Goal: Information Seeking & Learning: Learn about a topic

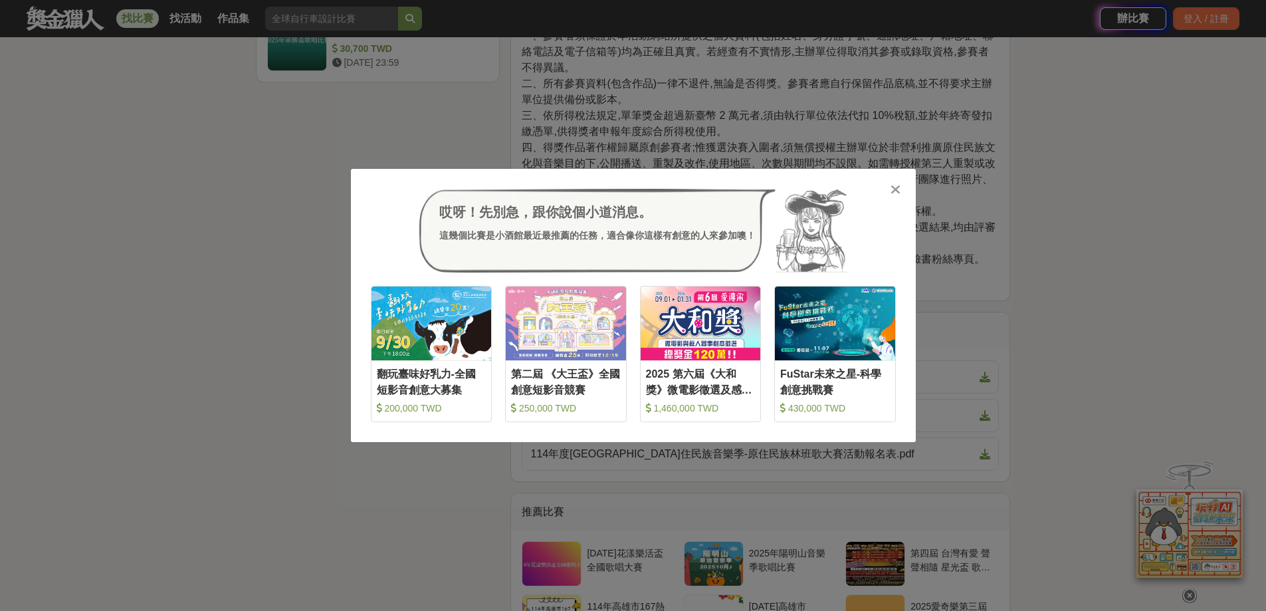
click at [897, 184] on icon at bounding box center [896, 189] width 10 height 13
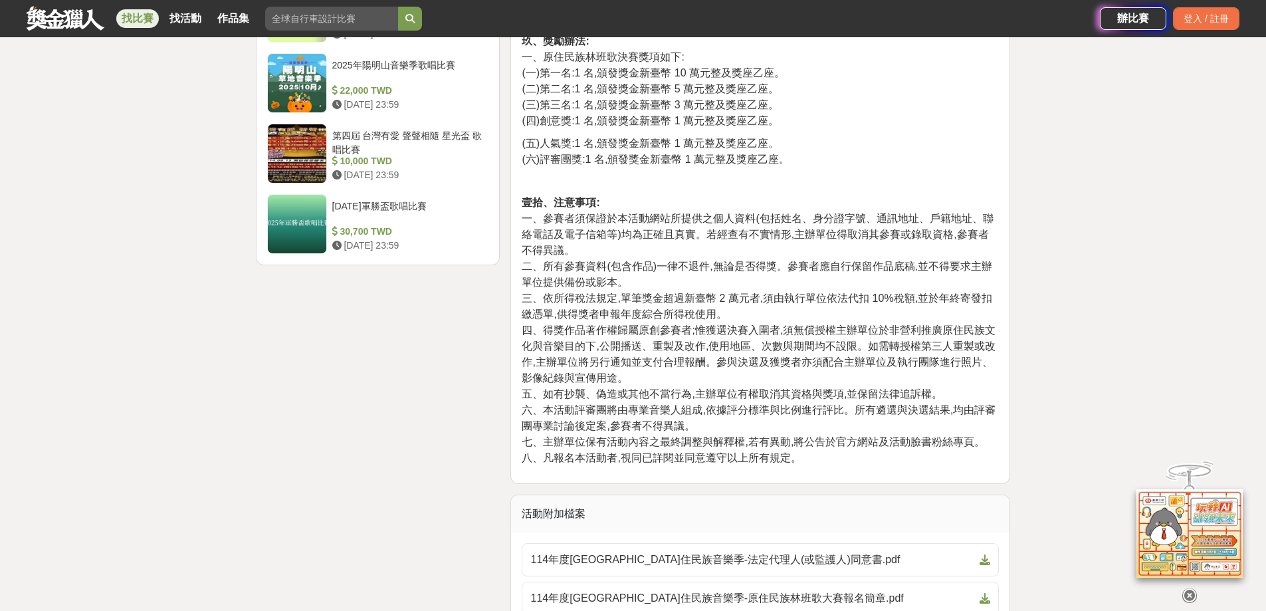
scroll to position [1994, 0]
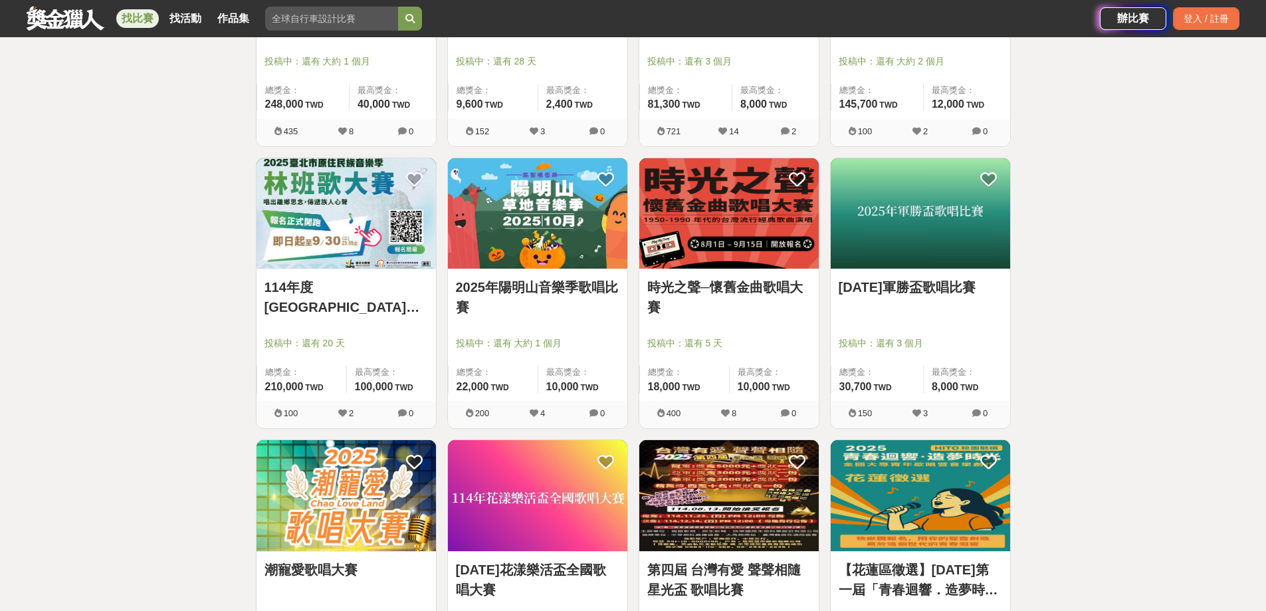
scroll to position [399, 0]
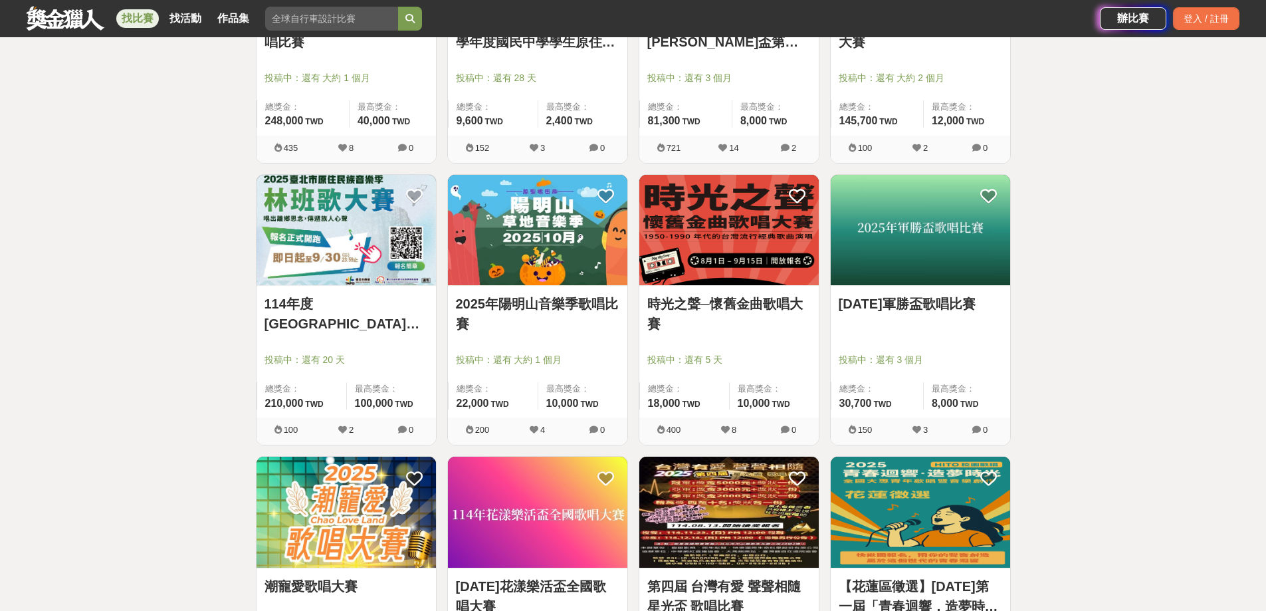
click at [532, 254] on img at bounding box center [537, 230] width 179 height 111
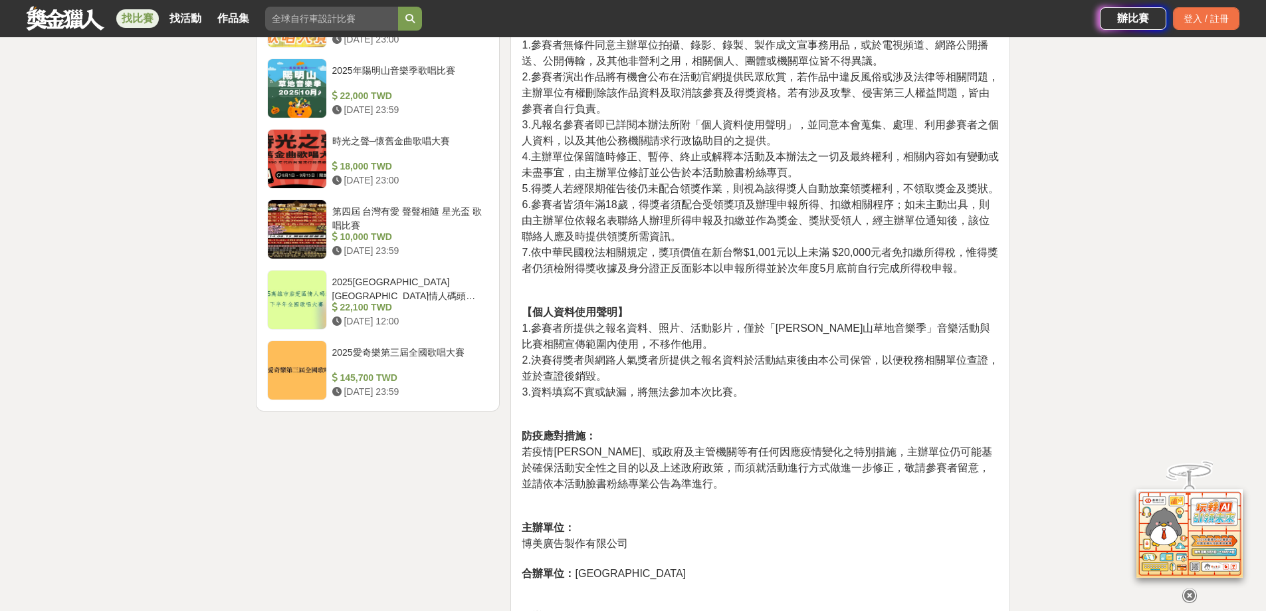
scroll to position [1794, 0]
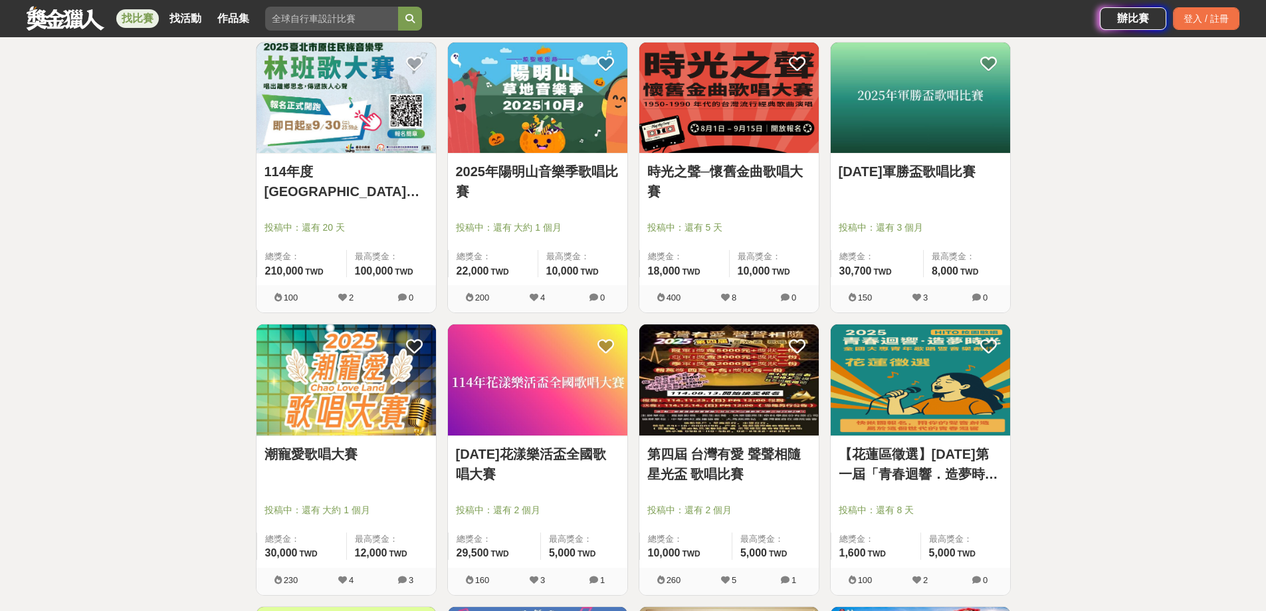
scroll to position [532, 0]
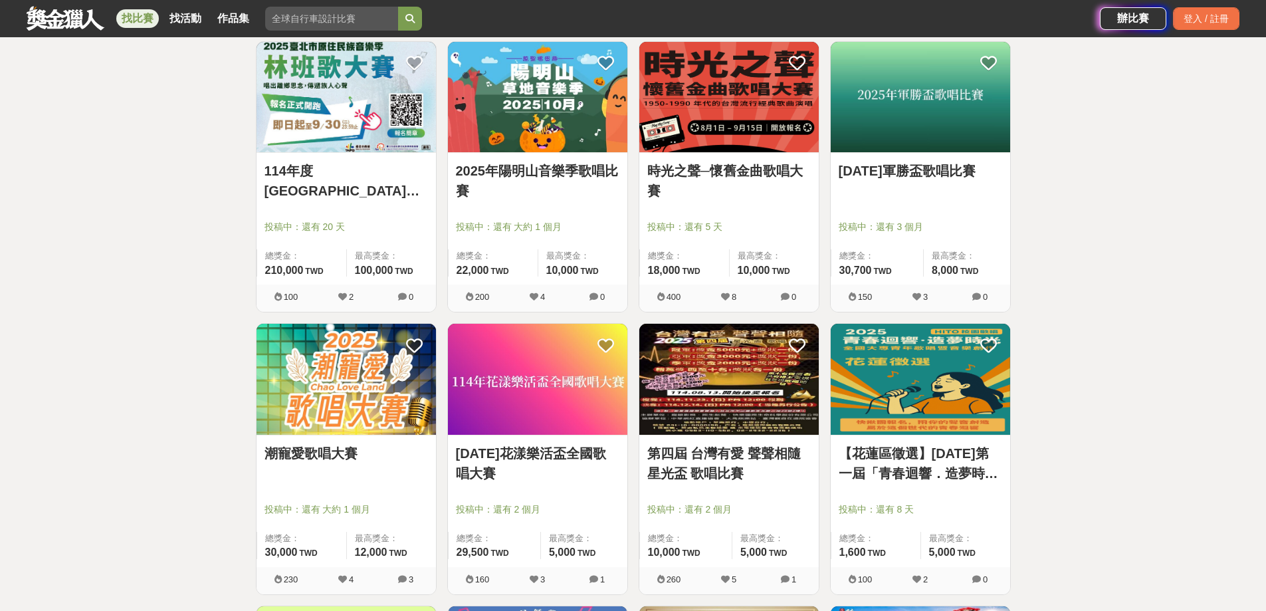
click at [509, 456] on link "[DATE]花漾樂活盃全國歌唱大賽" at bounding box center [537, 463] width 163 height 40
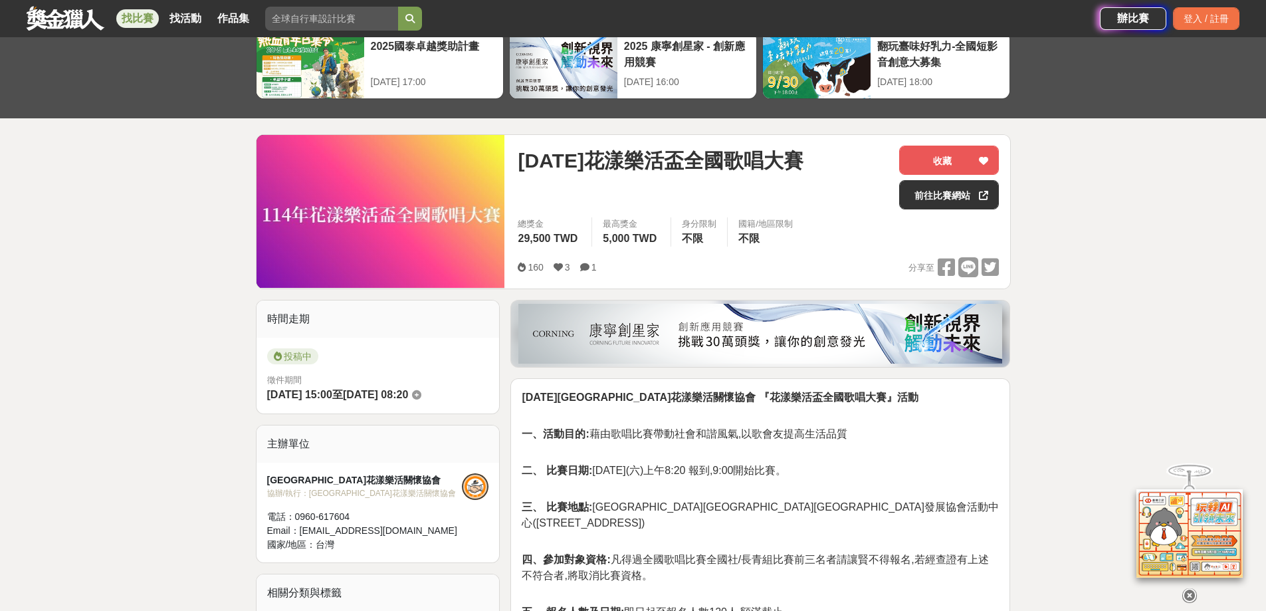
scroll to position [133, 0]
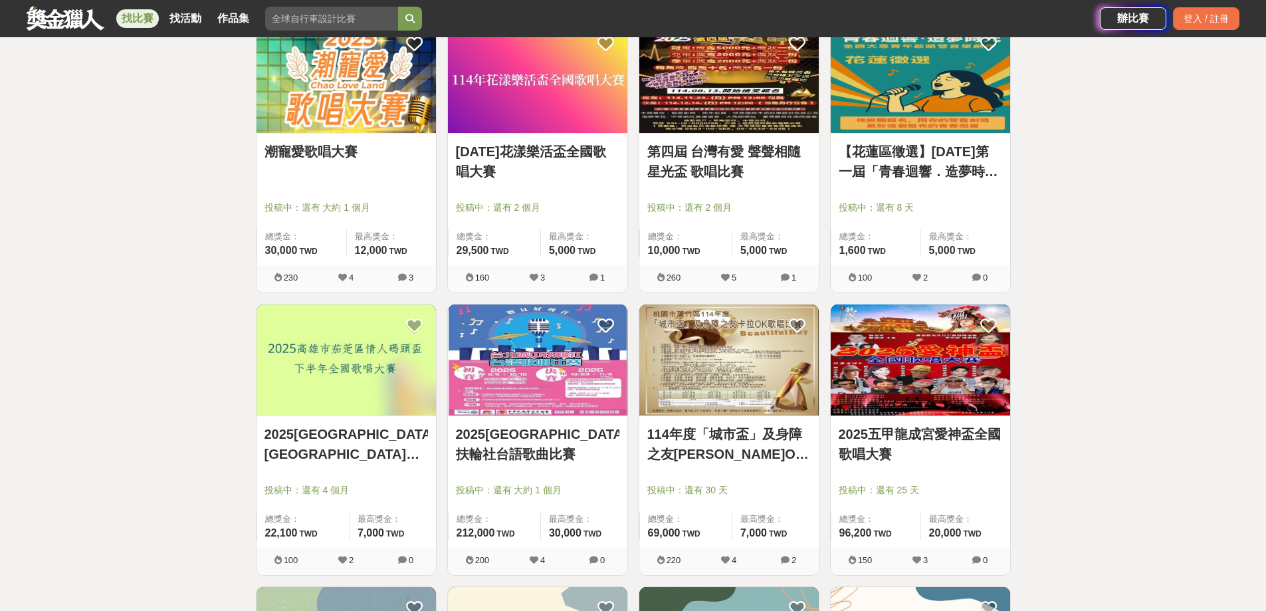
scroll to position [864, 0]
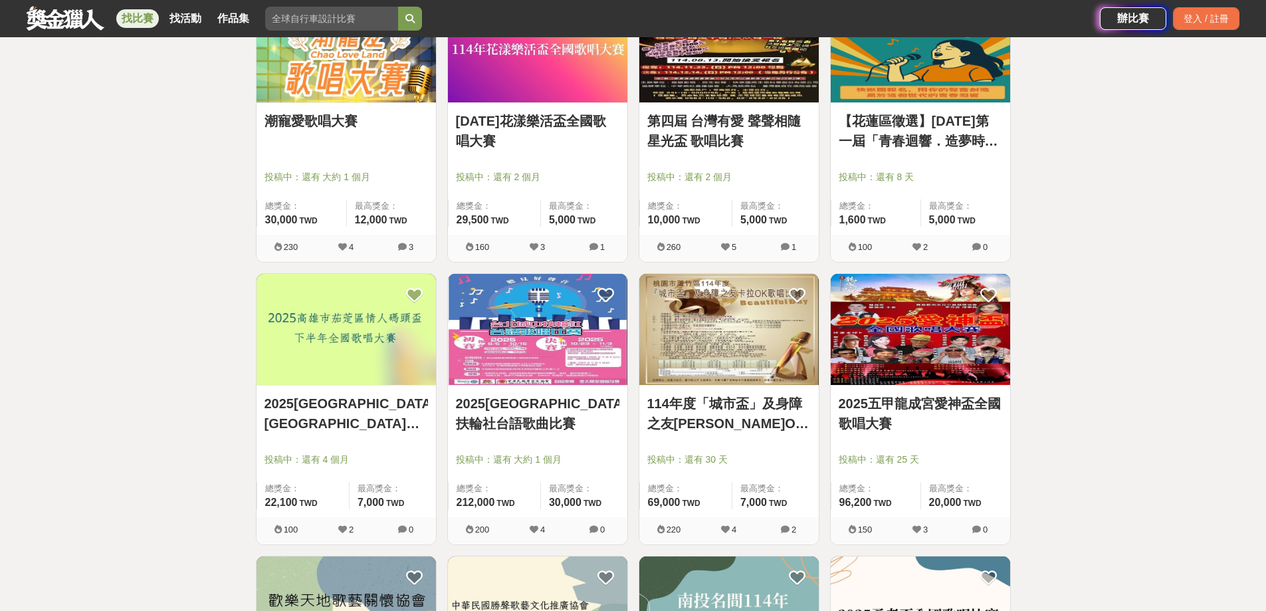
click at [529, 398] on link "2025[GEOGRAPHIC_DATA]扶輪社台語歌曲比賽" at bounding box center [537, 413] width 163 height 40
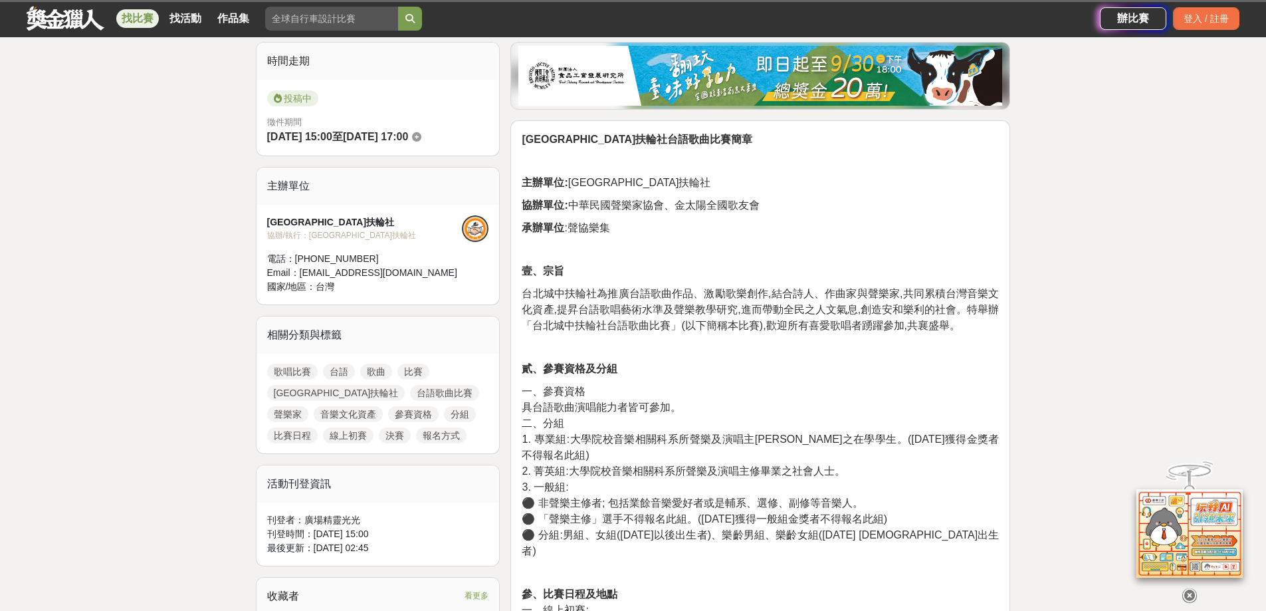
scroll to position [465, 0]
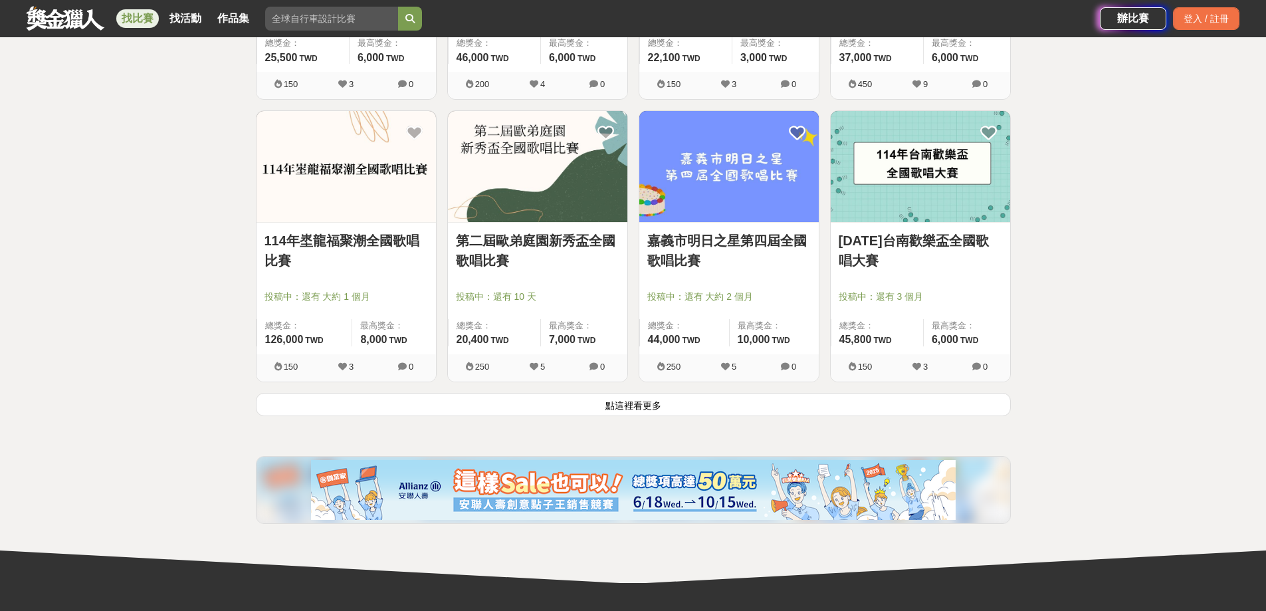
scroll to position [1728, 0]
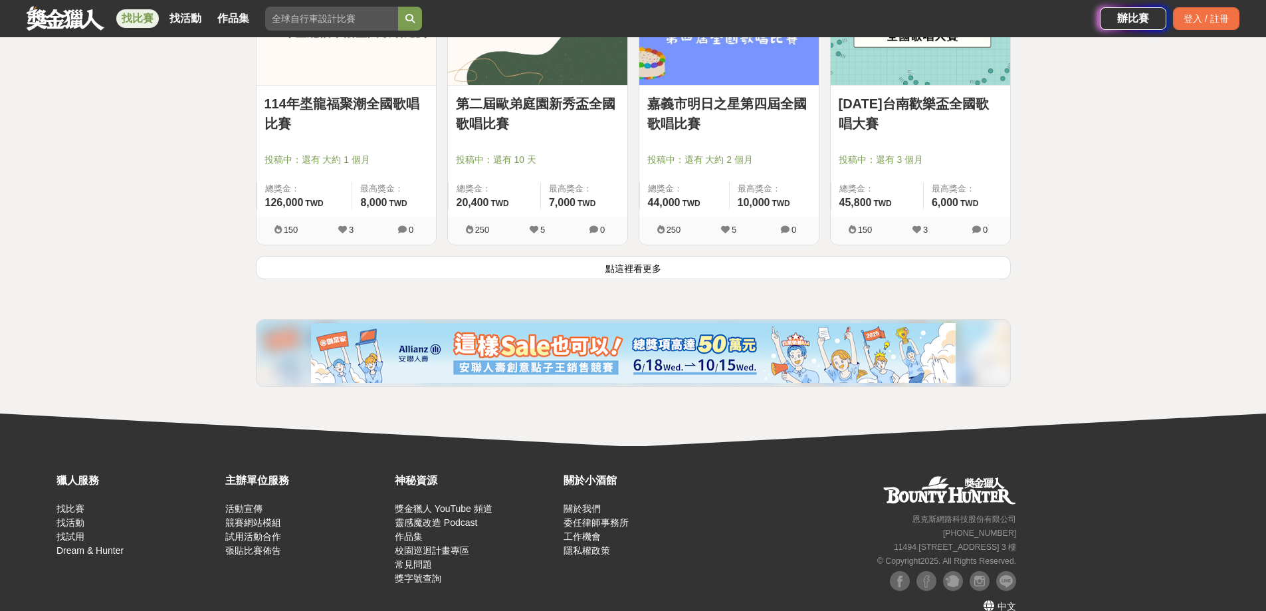
click at [650, 267] on button "點這裡看更多" at bounding box center [633, 267] width 755 height 23
